Goal: Transaction & Acquisition: Purchase product/service

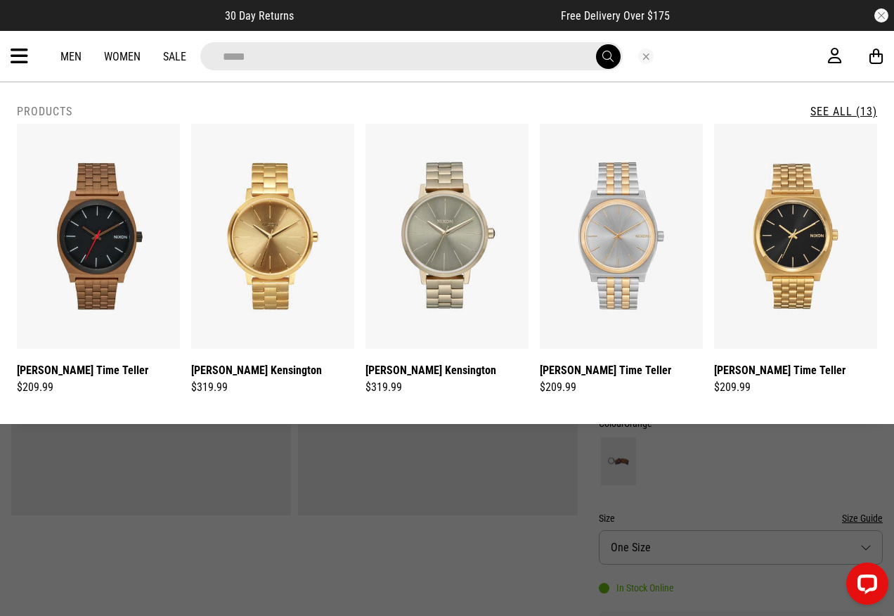
type input "*****"
click at [596, 44] on button "submit" at bounding box center [608, 56] width 25 height 25
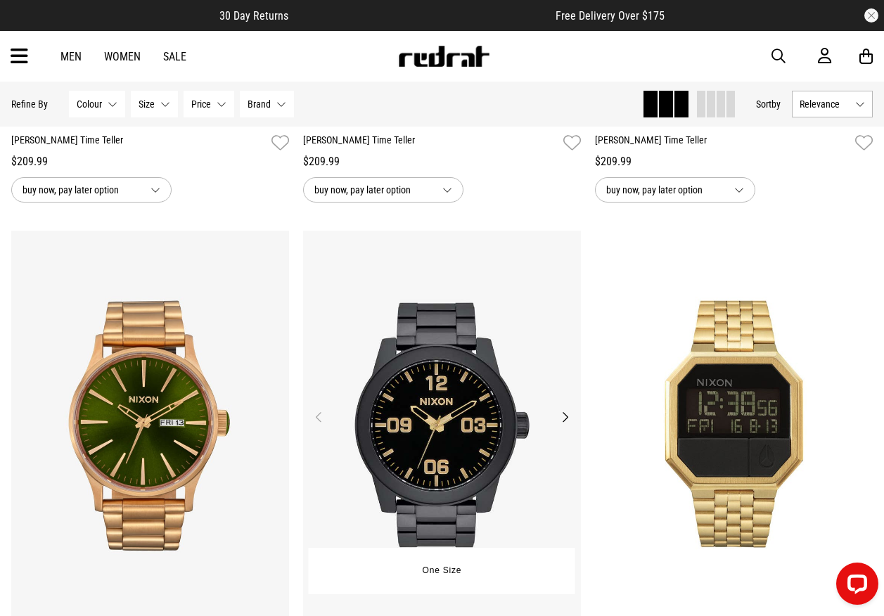
scroll to position [1265, 0]
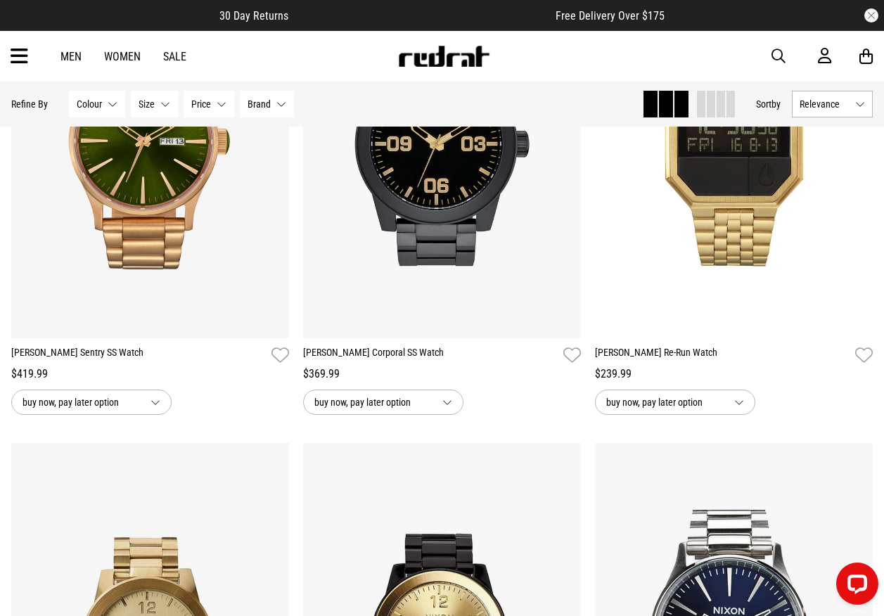
drag, startPoint x: 775, startPoint y: 48, endPoint x: 768, endPoint y: 50, distance: 7.3
click at [775, 48] on span "button" at bounding box center [778, 56] width 14 height 17
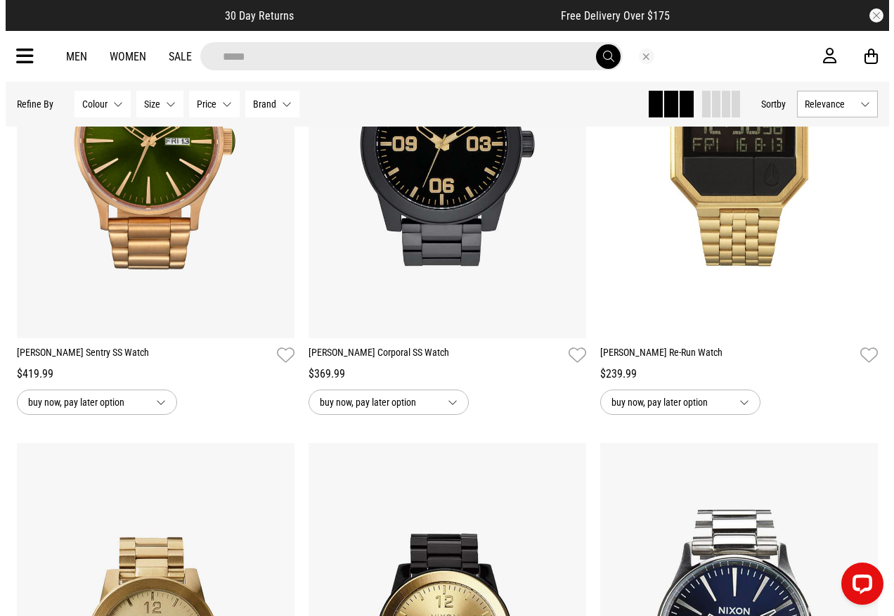
scroll to position [1275, 0]
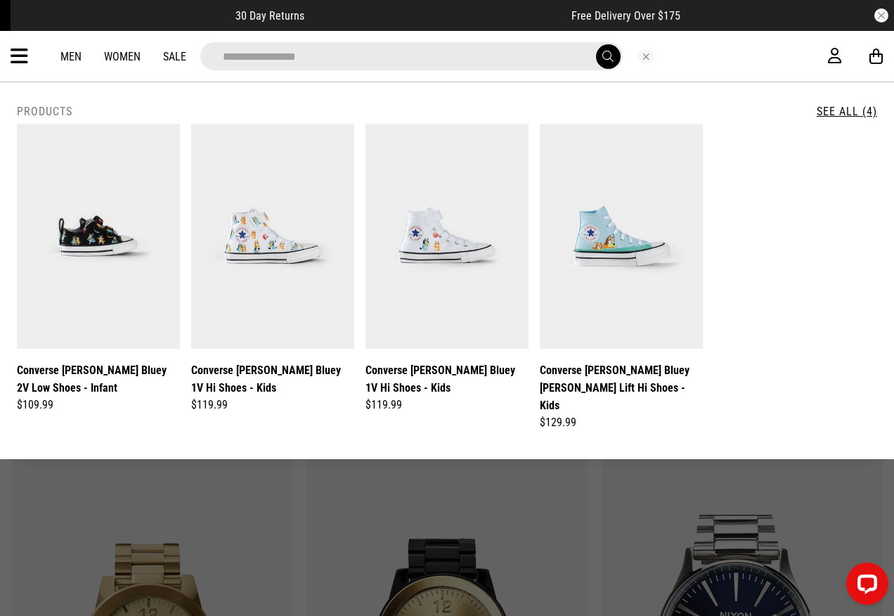
type input "**********"
click at [596, 44] on button "submit" at bounding box center [608, 56] width 25 height 25
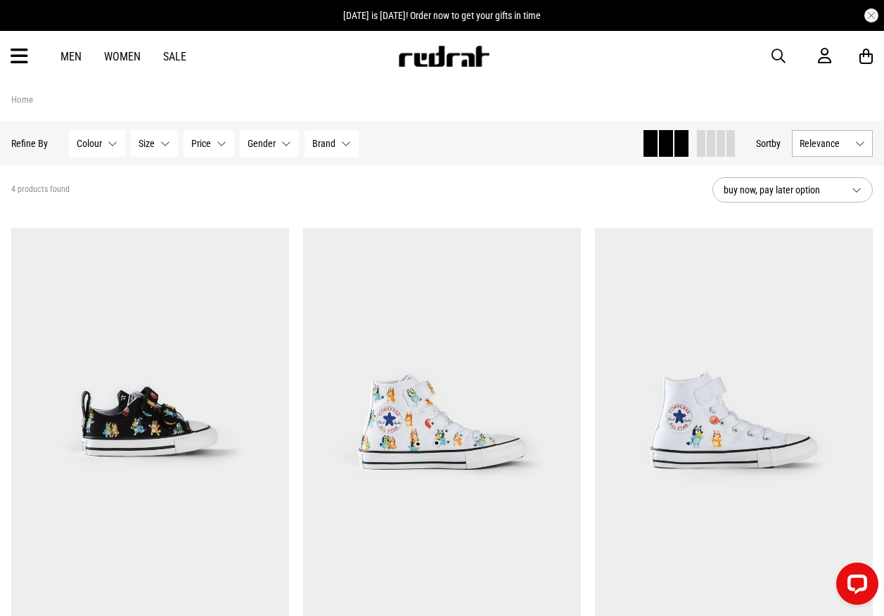
click at [431, 57] on img at bounding box center [443, 56] width 93 height 21
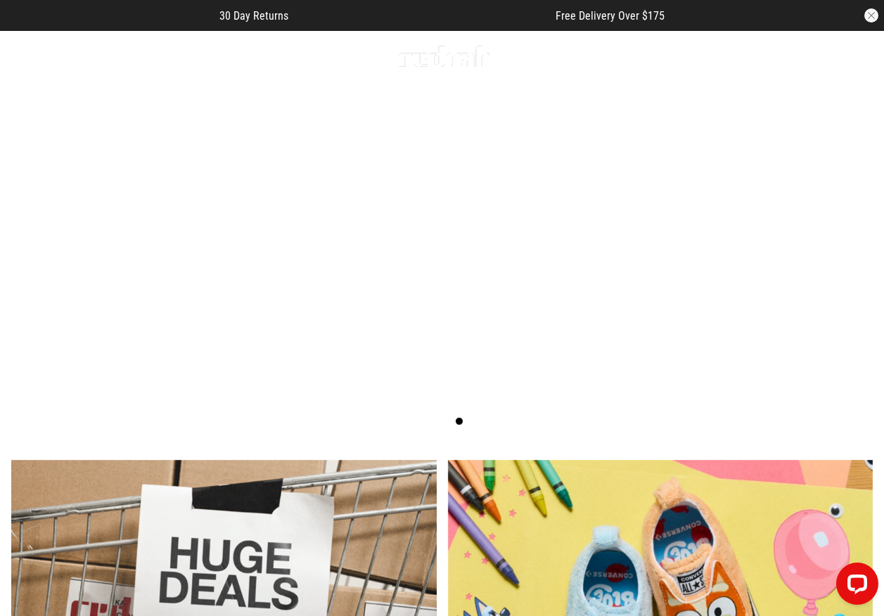
click at [22, 59] on icon at bounding box center [20, 56] width 18 height 23
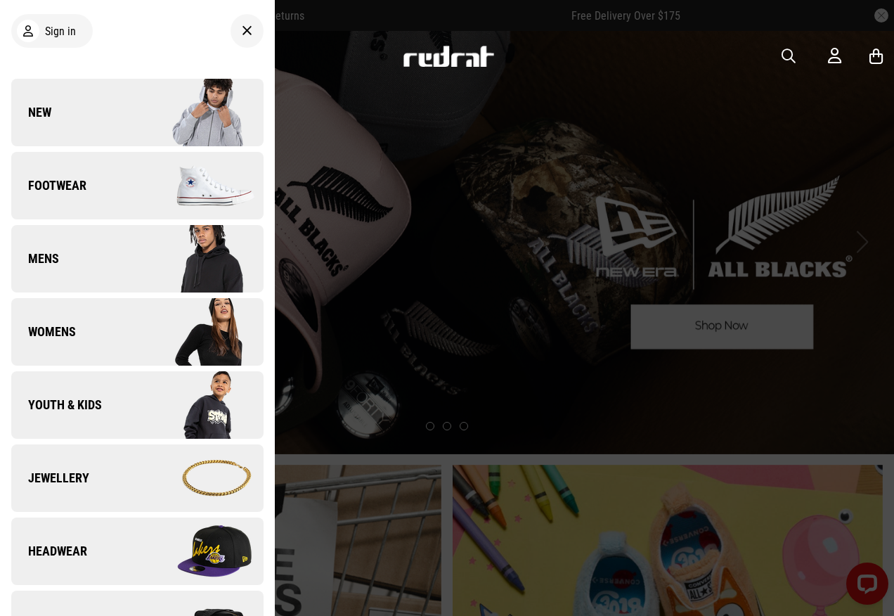
click at [566, 387] on div at bounding box center [447, 308] width 894 height 616
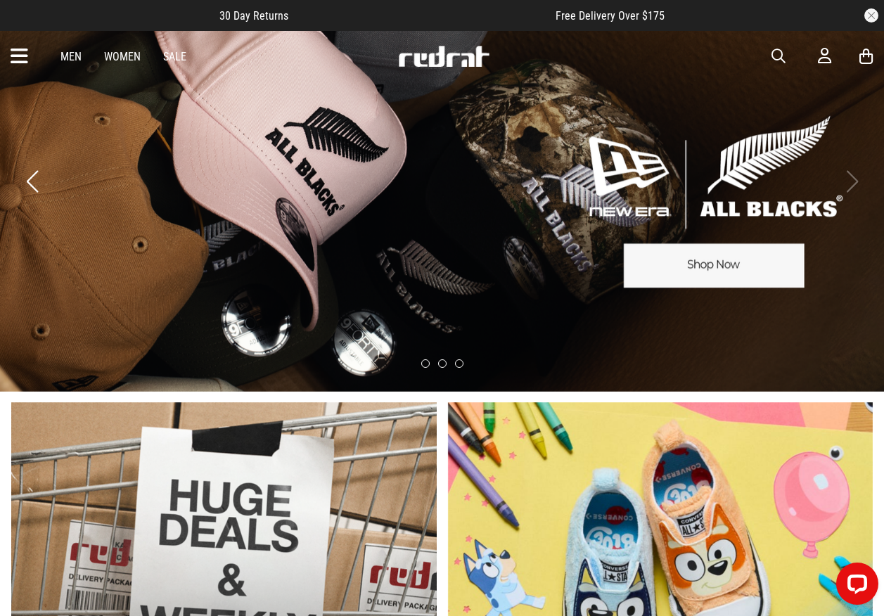
scroll to position [351, 0]
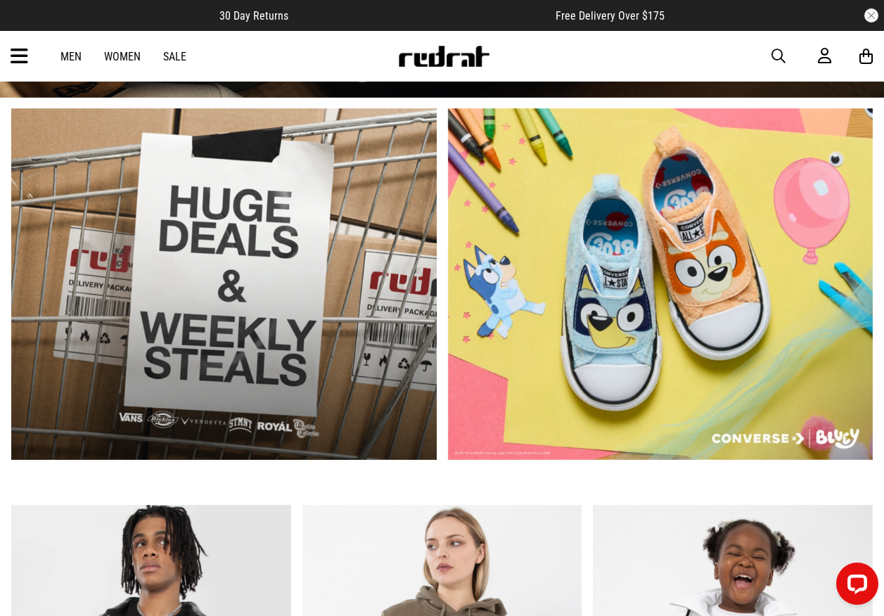
click at [691, 229] on link "2 / 2" at bounding box center [660, 283] width 425 height 351
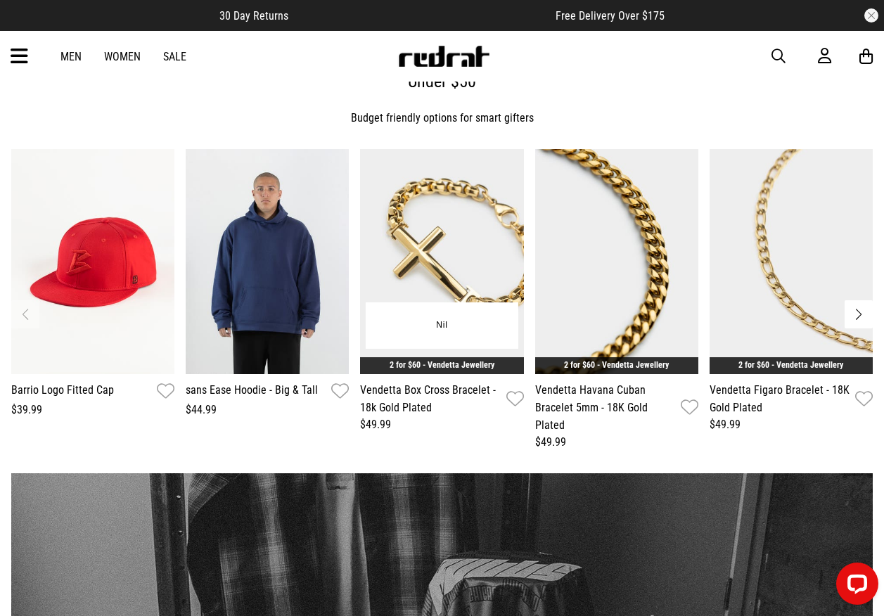
scroll to position [1757, 0]
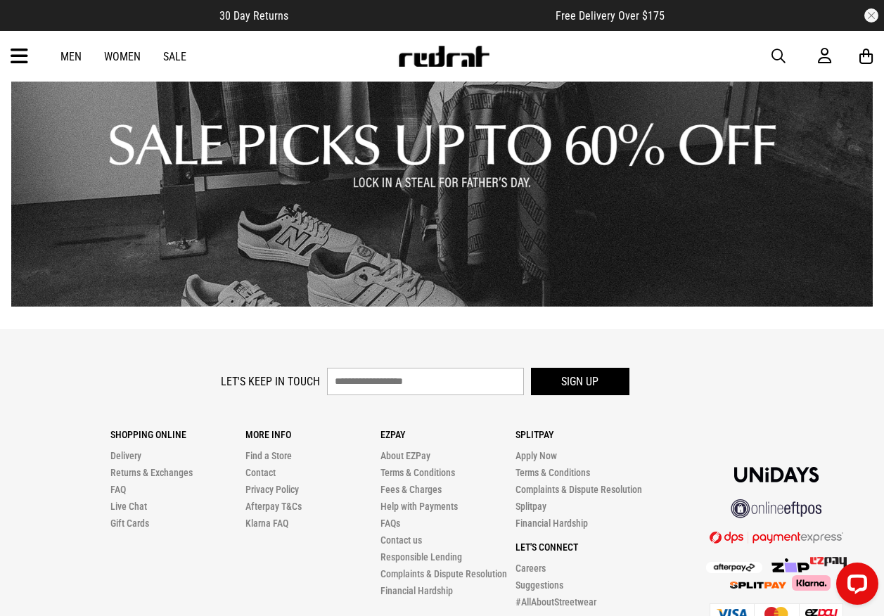
click at [314, 209] on link "1 / 1" at bounding box center [441, 143] width 861 height 325
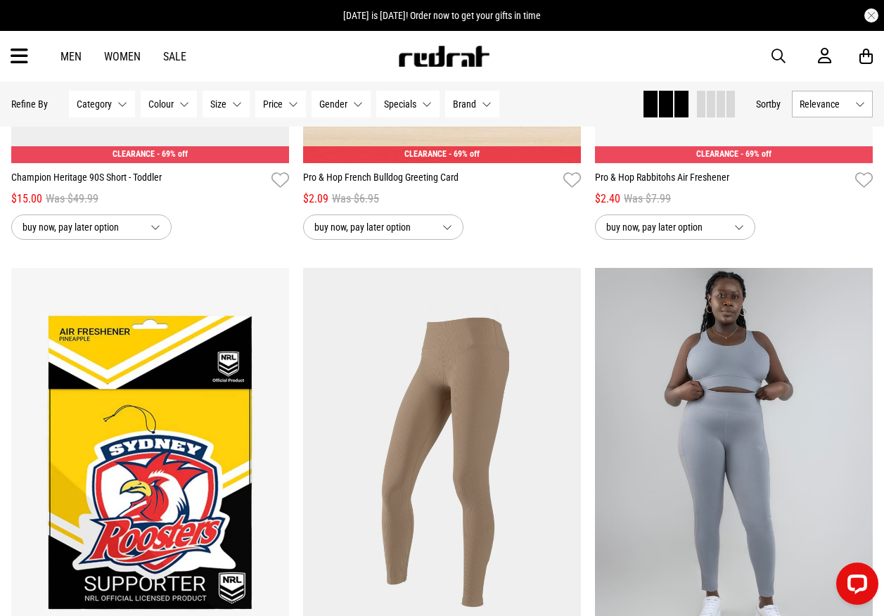
scroll to position [2093, 0]
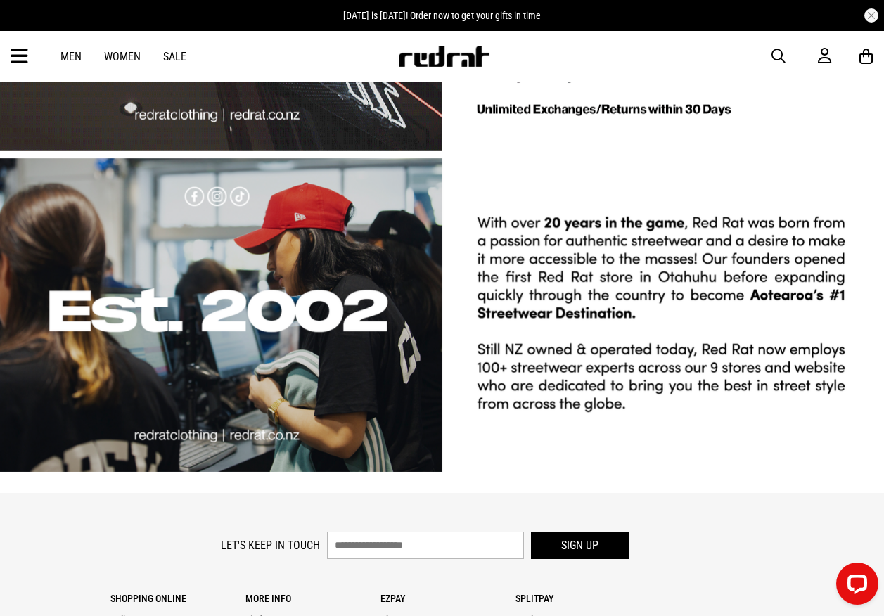
scroll to position [2668, 0]
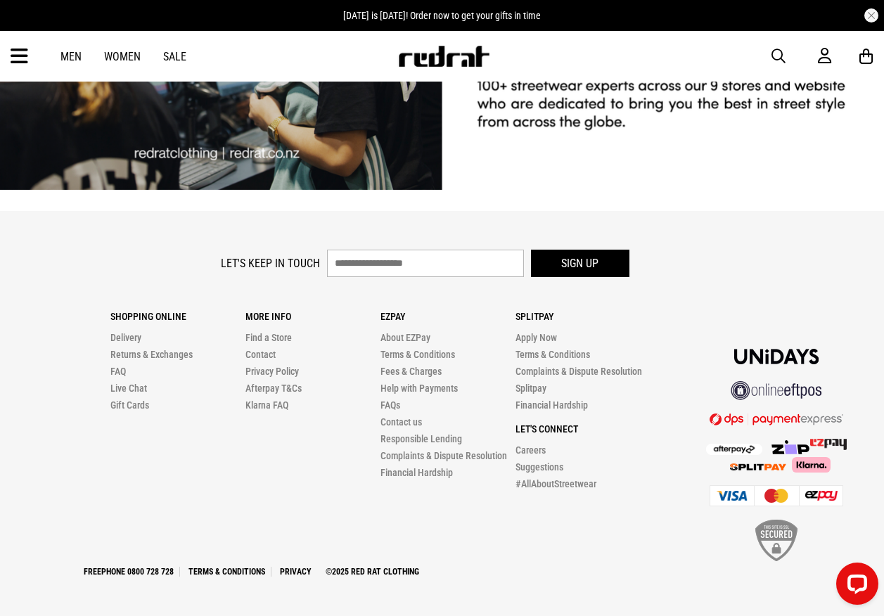
click at [34, 51] on div "Men Women Sale Sign in New Back Footwear Back Mens Back Womens Back Youth & Kid…" at bounding box center [442, 56] width 884 height 51
click at [20, 58] on icon at bounding box center [20, 56] width 18 height 23
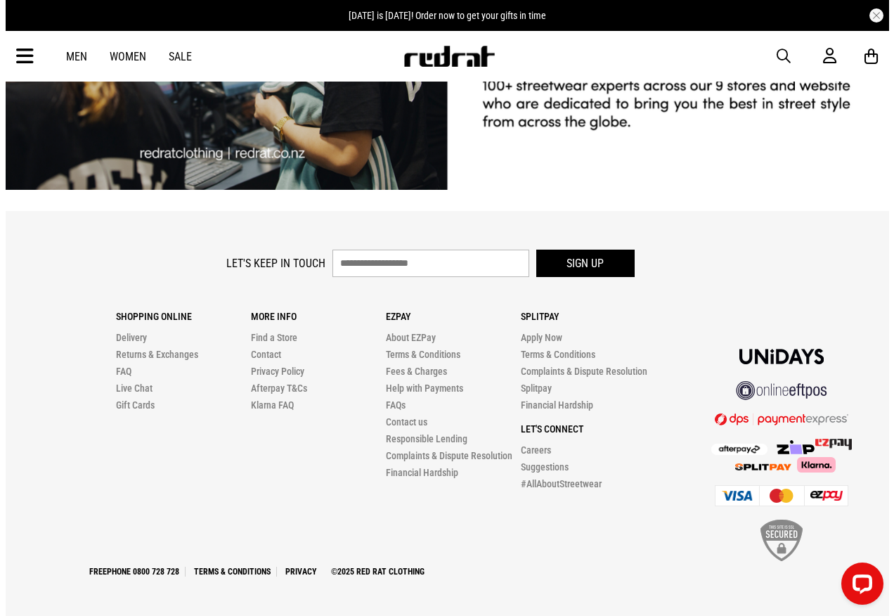
scroll to position [2695, 0]
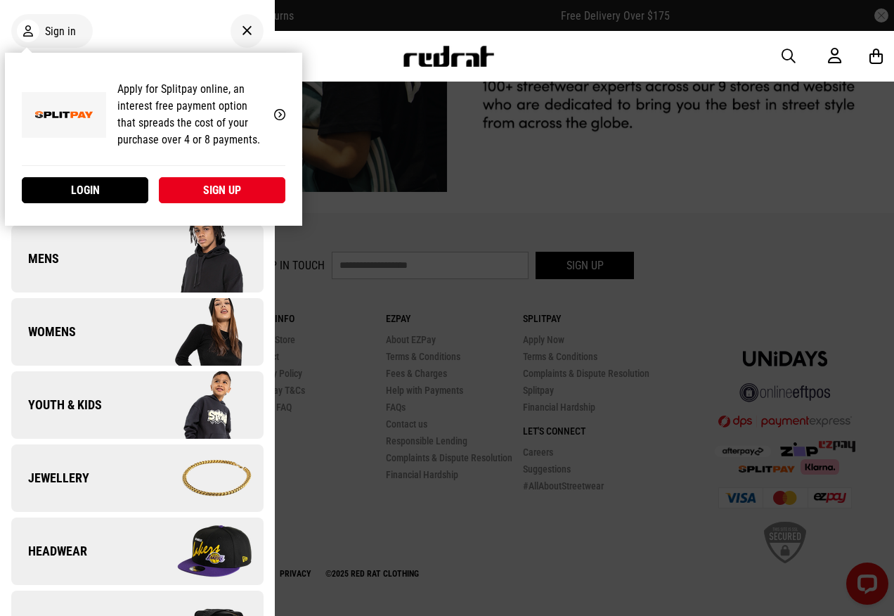
drag, startPoint x: 20, startPoint y: 21, endPoint x: 27, endPoint y: 13, distance: 10.5
click at [21, 53] on div "My Account Apply for Splitpay online, an interest free payment option that spre…" at bounding box center [153, 139] width 297 height 173
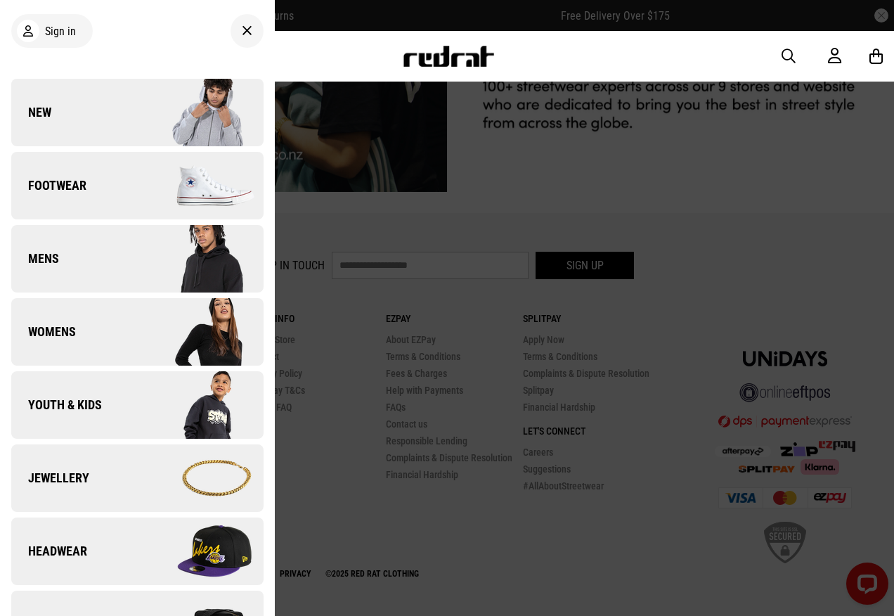
click at [200, 23] on div "Sign in" at bounding box center [137, 30] width 252 height 39
click at [184, 89] on img at bounding box center [200, 112] width 126 height 70
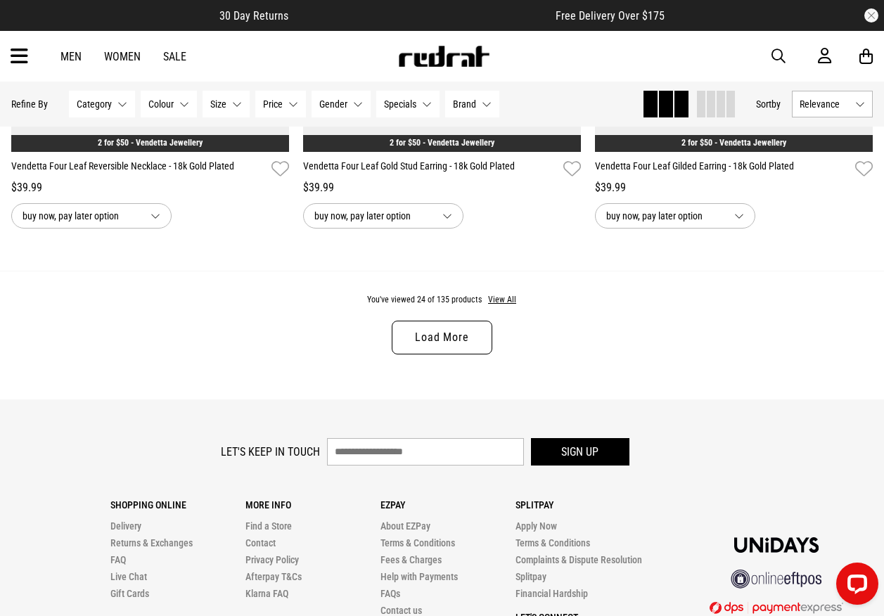
scroll to position [3924, 0]
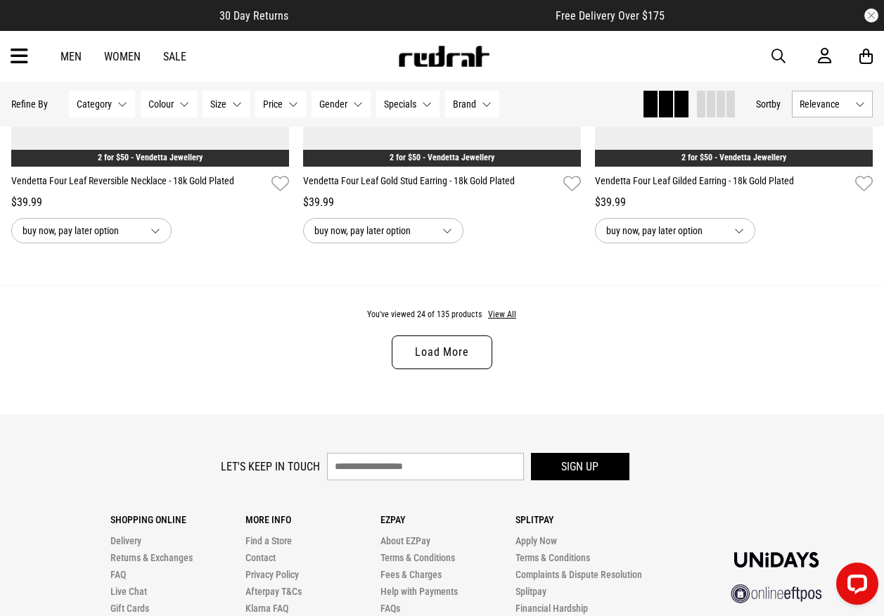
click at [517, 316] on div "You've viewed 24 of 135 products View All Load More" at bounding box center [442, 349] width 884 height 129
click at [505, 318] on button "View All" at bounding box center [502, 315] width 30 height 13
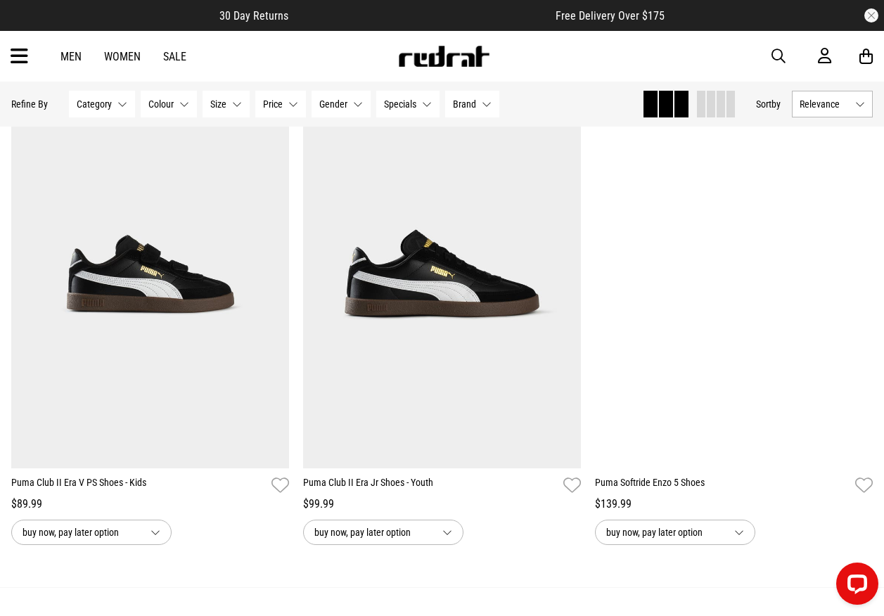
scroll to position [7650, 0]
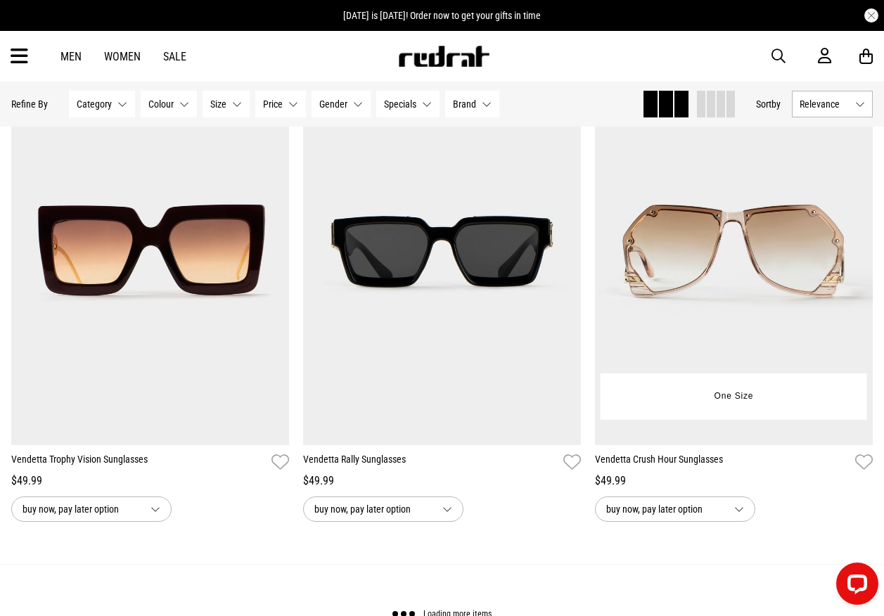
scroll to position [11587, 0]
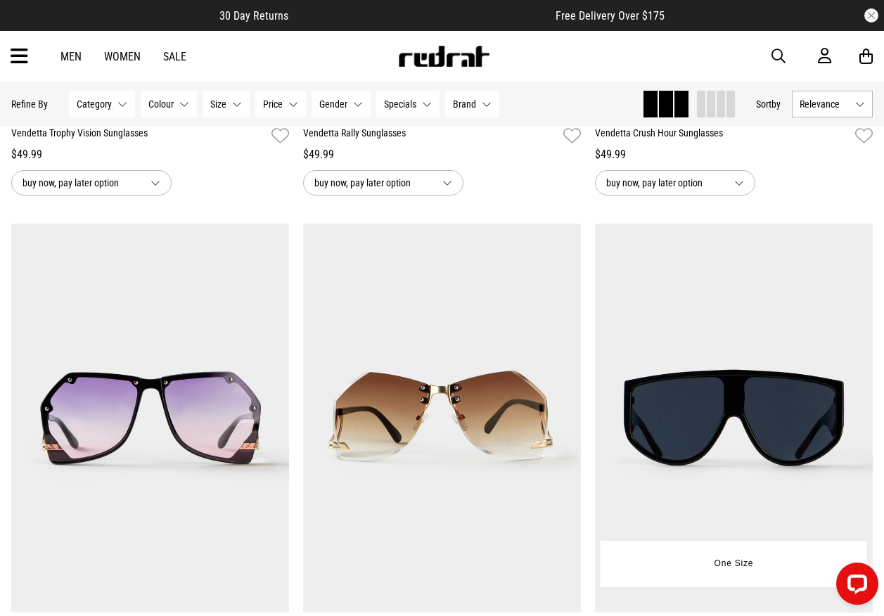
scroll to position [12009, 0]
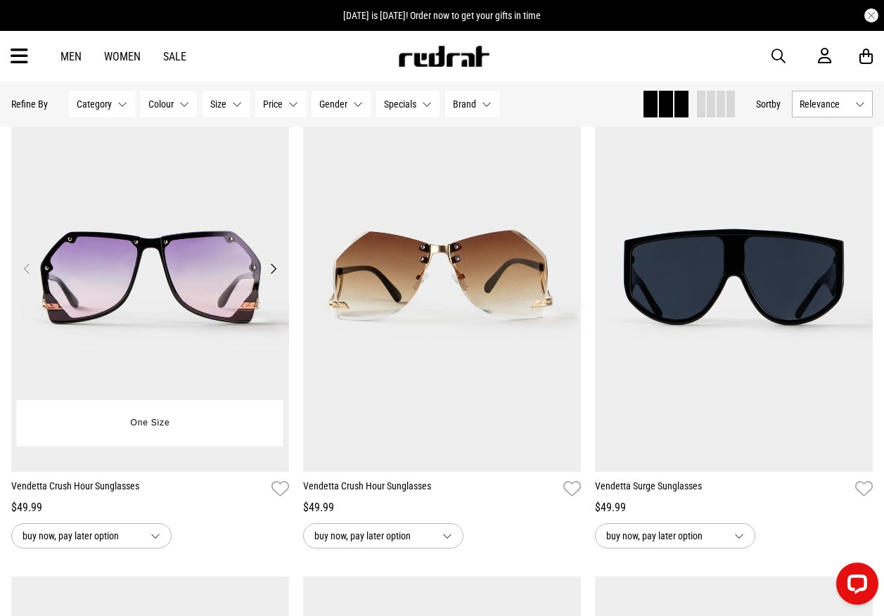
click at [166, 253] on img at bounding box center [150, 277] width 278 height 389
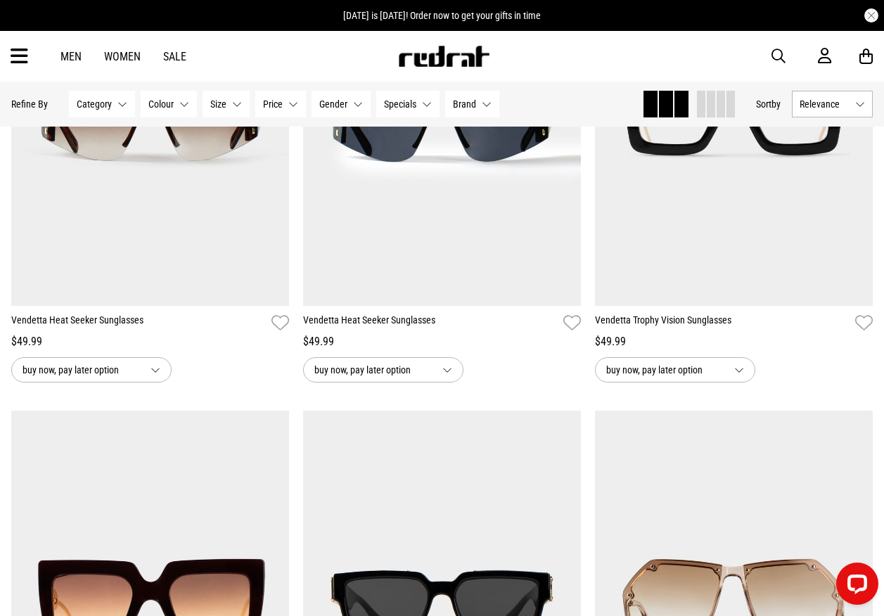
scroll to position [3793, 0]
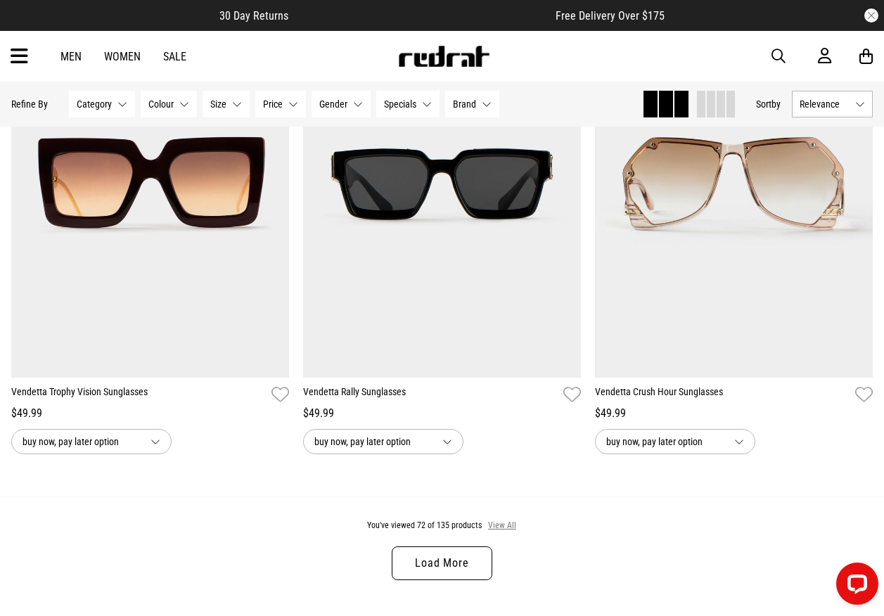
click at [494, 532] on button "View All" at bounding box center [502, 526] width 30 height 13
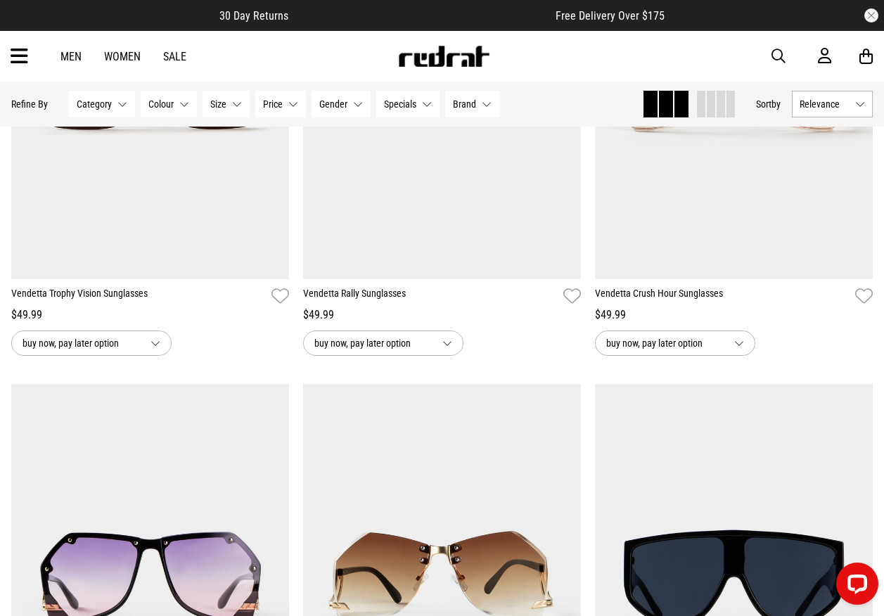
scroll to position [4074, 0]
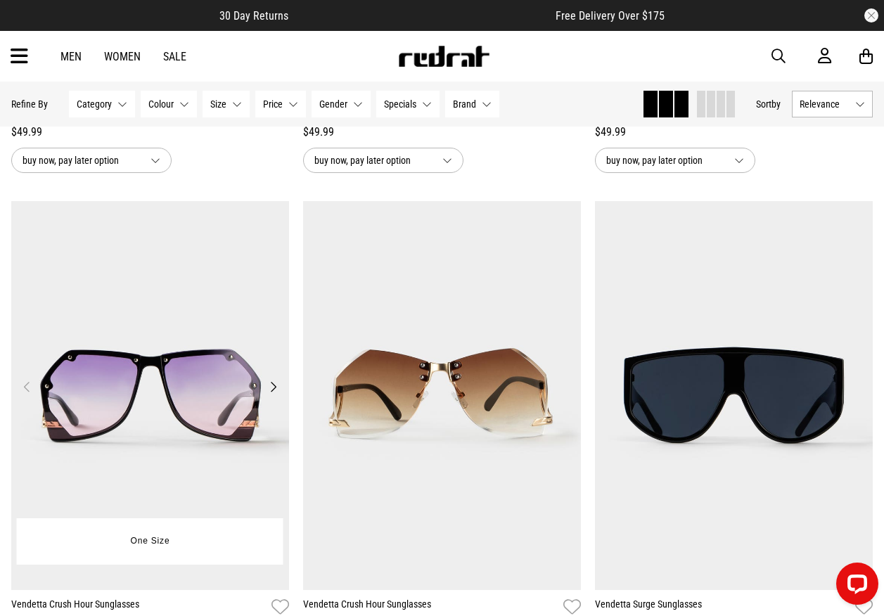
click at [242, 367] on img at bounding box center [150, 395] width 278 height 389
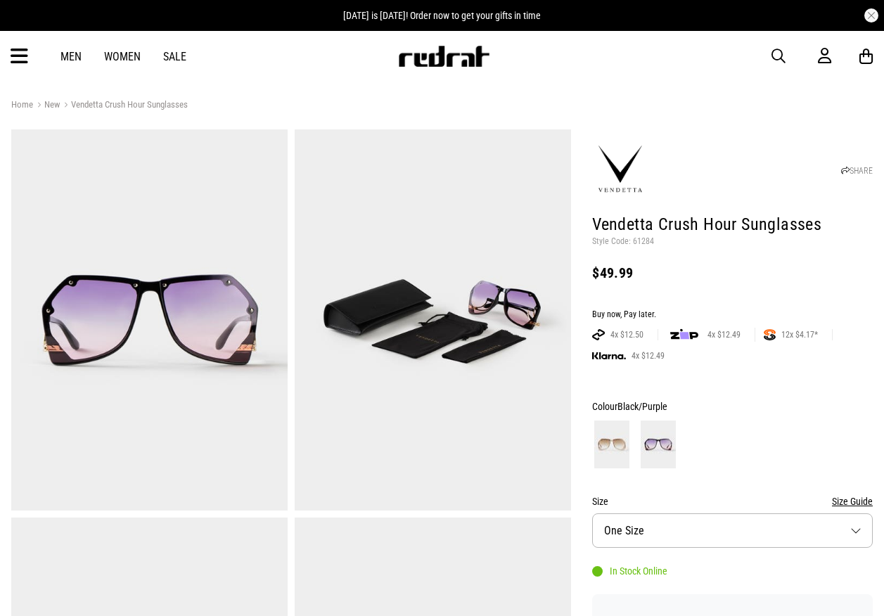
click at [640, 238] on p "Style Code: 61284" at bounding box center [732, 241] width 280 height 11
copy p "61284"
click at [773, 56] on span "button" at bounding box center [778, 56] width 14 height 17
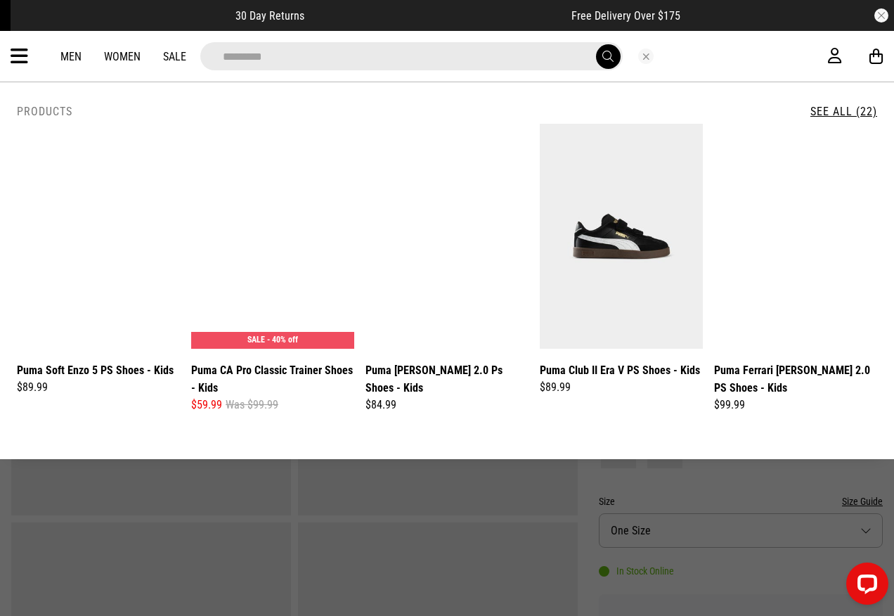
type input "*********"
click at [596, 44] on button "submit" at bounding box center [608, 56] width 25 height 25
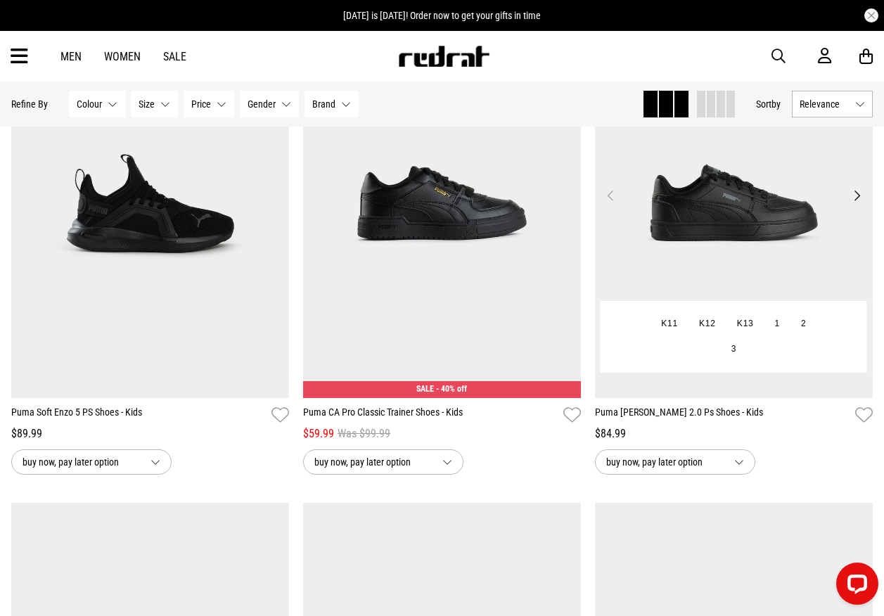
scroll to position [211, 0]
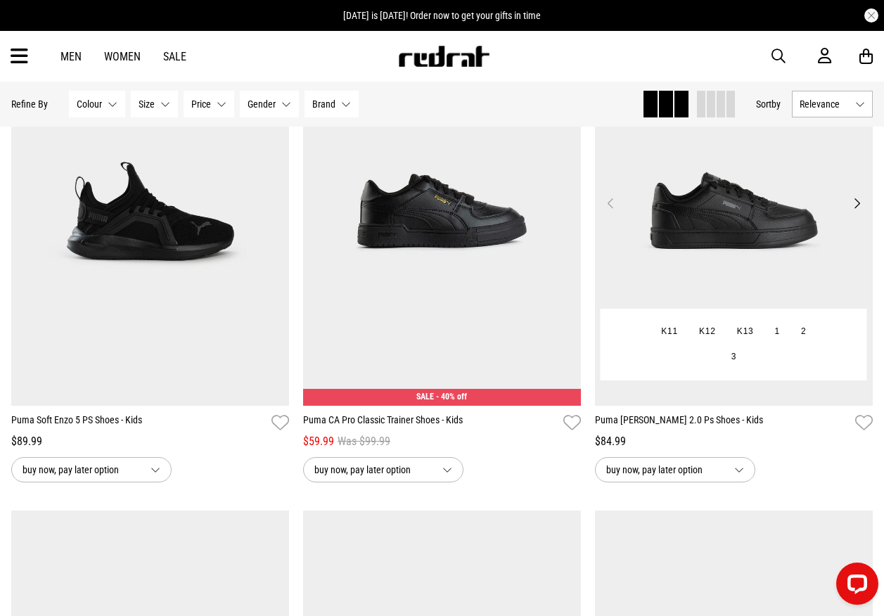
click at [737, 214] on img at bounding box center [734, 211] width 278 height 389
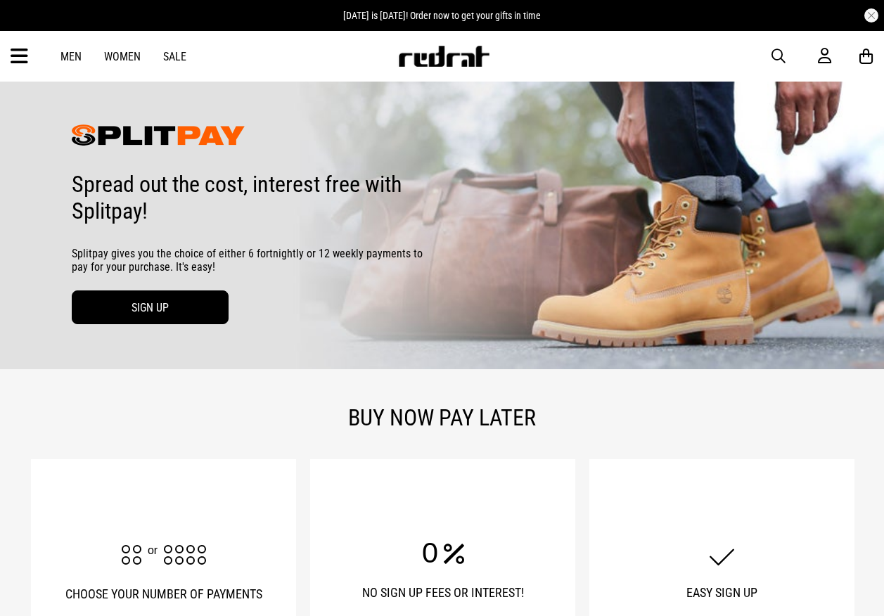
click at [189, 307] on link "SIGN UP" at bounding box center [150, 307] width 157 height 34
